Goal: Information Seeking & Learning: Learn about a topic

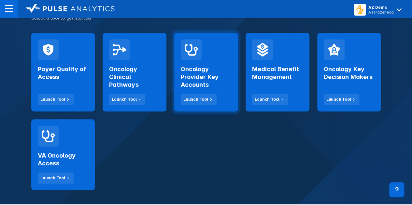
scroll to position [130, 0]
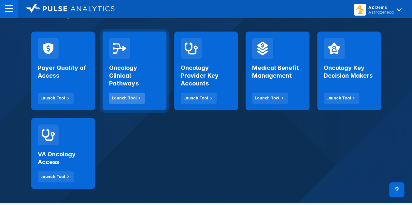
click at [130, 98] on div "Launch Tool" at bounding box center [124, 98] width 25 height 6
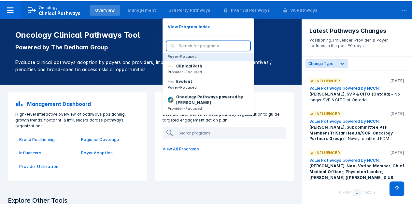
scroll to position [33, 0]
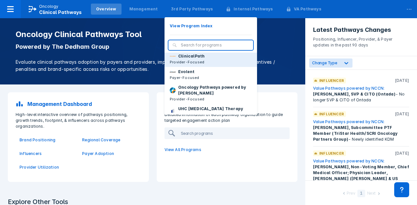
click at [188, 65] on p "Provider-Focused" at bounding box center [187, 62] width 35 height 6
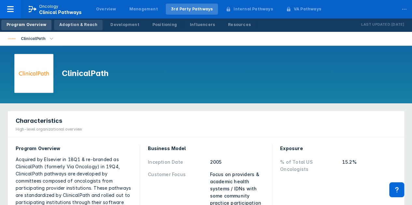
click at [82, 22] on div "Adoption & Reach" at bounding box center [78, 25] width 38 height 6
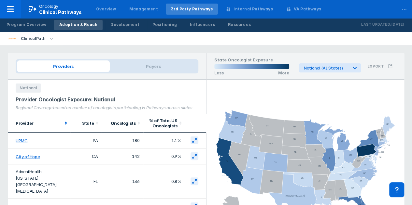
click at [30, 121] on div "Provider" at bounding box center [39, 123] width 47 height 5
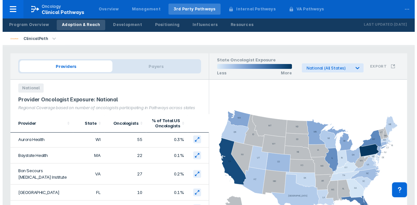
scroll to position [163, 0]
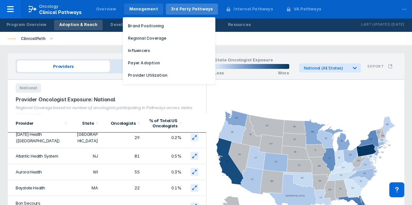
click at [140, 13] on div "Management" at bounding box center [143, 9] width 39 height 11
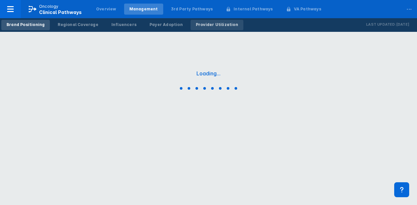
click at [210, 24] on div "Provider Utilization" at bounding box center [217, 25] width 42 height 6
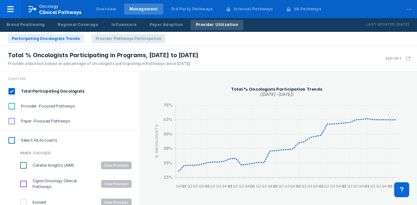
click at [104, 39] on span "Provider Pathways Participation" at bounding box center [128, 38] width 74 height 9
